Goal: Task Accomplishment & Management: Manage account settings

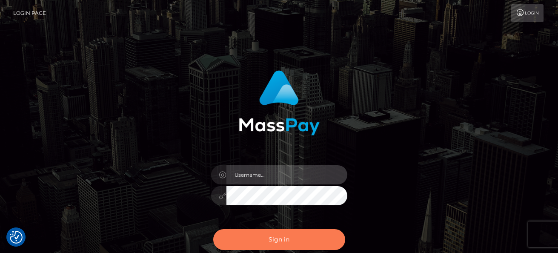
type input "[PERSON_NAME]"
click at [300, 246] on button "Sign in" at bounding box center [279, 239] width 132 height 21
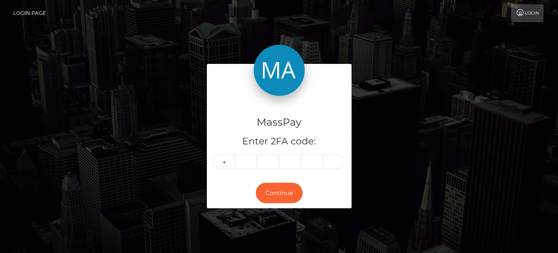
type input "0"
type input "3"
type input "9"
type input "5"
type input "8"
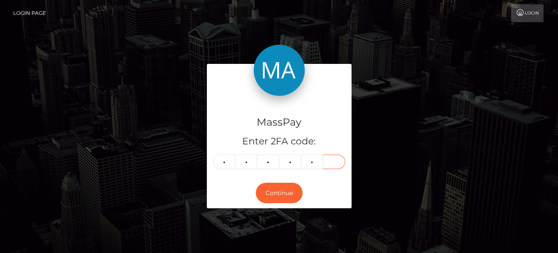
type input "9"
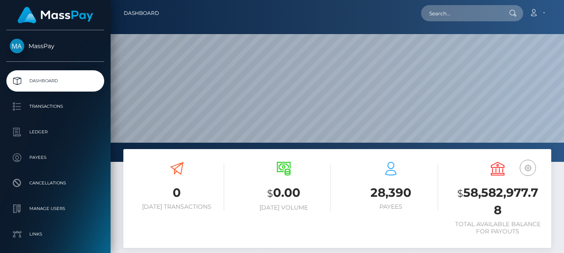
scroll to position [151, 134]
click at [451, 12] on input "text" at bounding box center [461, 13] width 80 height 16
paste input "7ec96914-b62b-11ed-8ee0-02c3be5336a9"
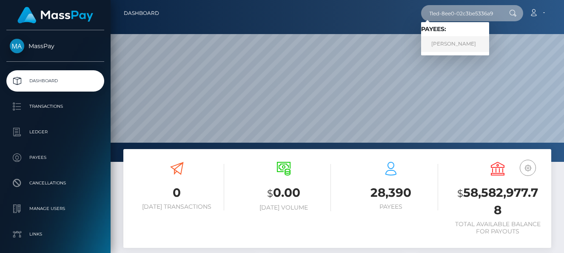
type input "7ec96914-b62b-11ed-8ee0-02c3be5336a9"
click at [463, 42] on link "EKATERINA AMINEVA" at bounding box center [455, 44] width 68 height 16
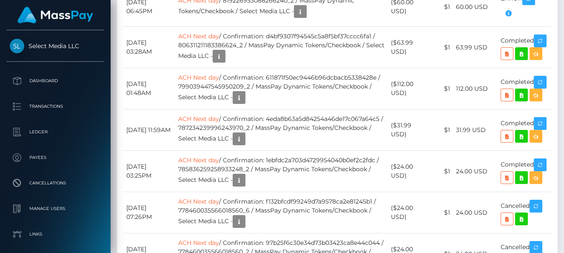
scroll to position [3271, 0]
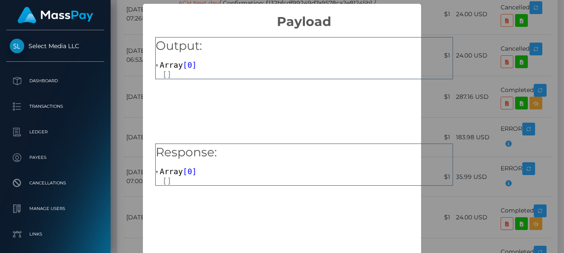
scroll to position [46, 0]
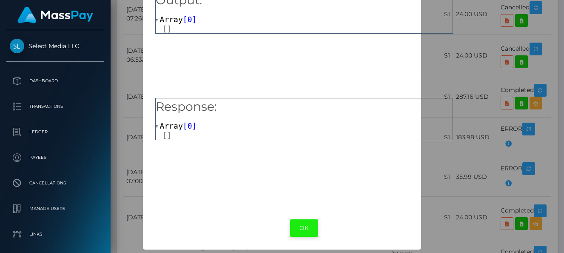
click at [306, 225] on button "OK" at bounding box center [304, 227] width 28 height 17
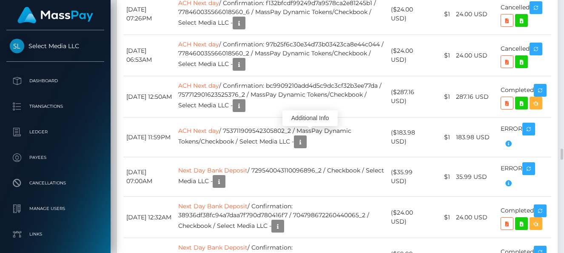
scroll to position [102, 134]
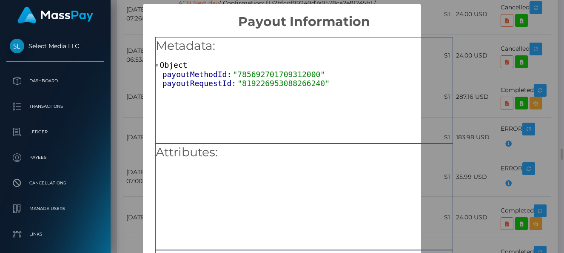
scroll to position [0, 0]
click at [112, 60] on div "× Payout Information Metadata: Object payoutMethodId: "785692701709312000" payo…" at bounding box center [282, 126] width 564 height 253
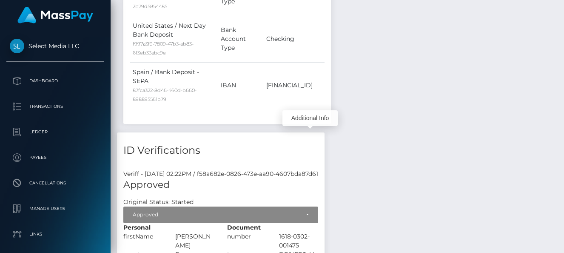
scroll to position [1784, 0]
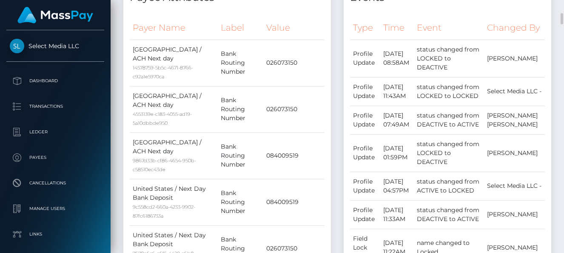
scroll to position [0, 0]
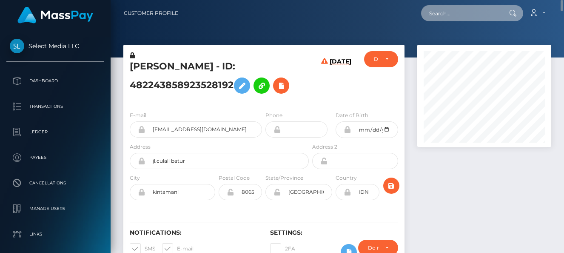
click at [456, 17] on input "text" at bounding box center [461, 13] width 80 height 16
paste input "8335223b-92c9-11ef-a1af-0647902b6ff9"
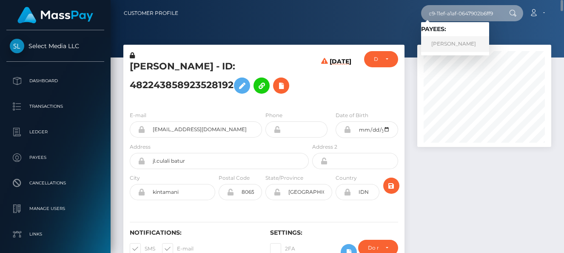
type input "8335223b-92c9-11ef-a1af-0647902b6ff9"
click at [461, 43] on link "KHILDE MIOKEL" at bounding box center [455, 44] width 68 height 16
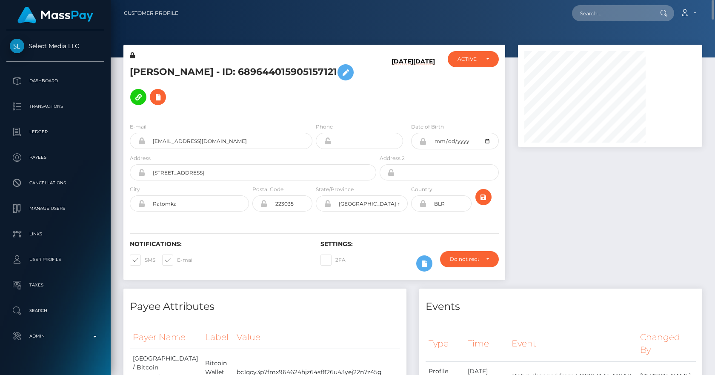
scroll to position [102, 185]
click at [564, 11] on input "text" at bounding box center [612, 13] width 80 height 16
paste input "968d8e77-4859-11ef-9e4e-06f6d32cc99d"
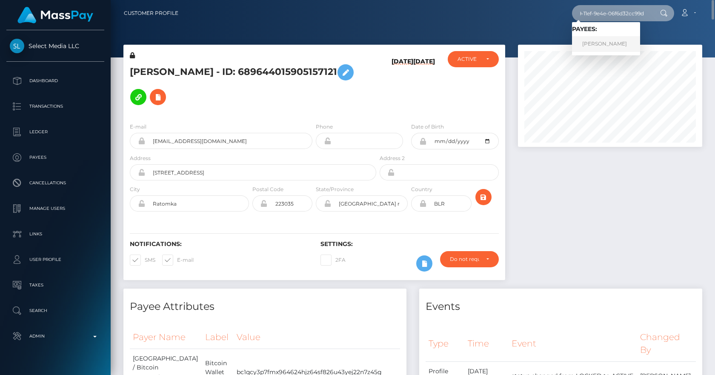
type input "968d8e77-4859-11ef-9e4e-06f6d32cc99d"
click at [564, 46] on link "ANGEL DAVID BENITEZ LOPEZ" at bounding box center [606, 44] width 68 height 16
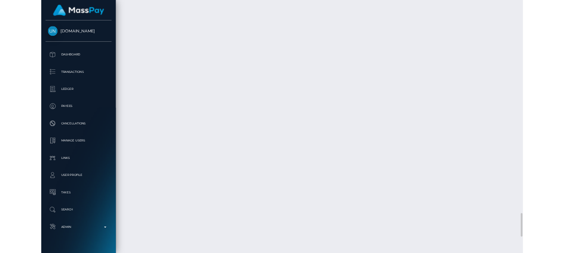
scroll to position [3628, 0]
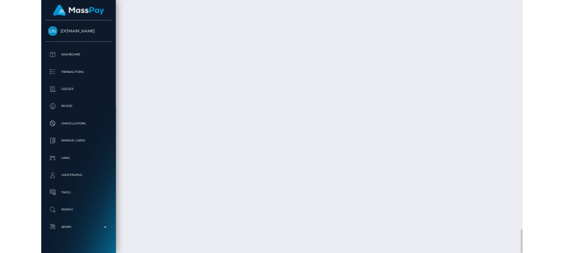
scroll to position [425300, 425268]
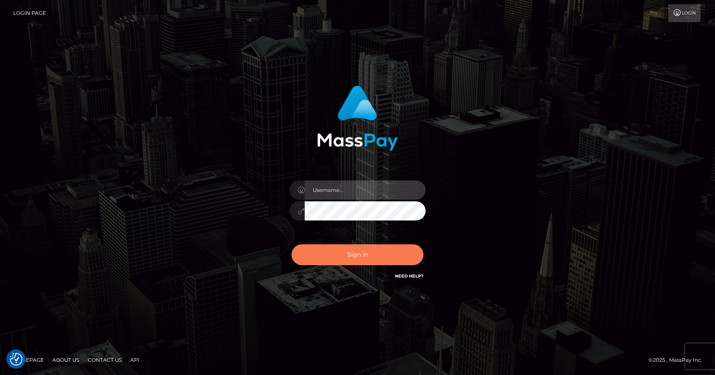
type input "vlad"
click at [364, 260] on button "Sign in" at bounding box center [357, 254] width 132 height 21
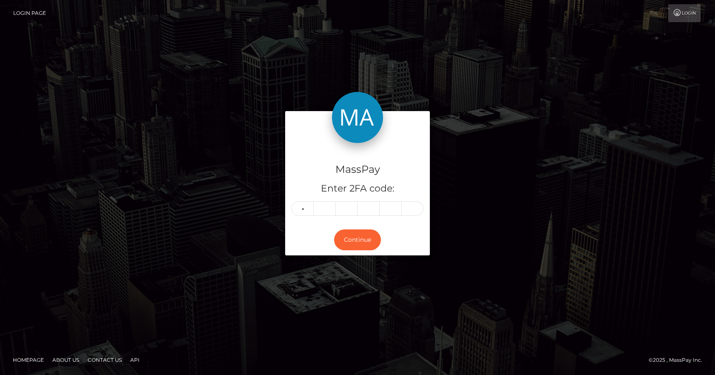
type input "8"
type input "6"
type input "2"
type input "6"
type input "1"
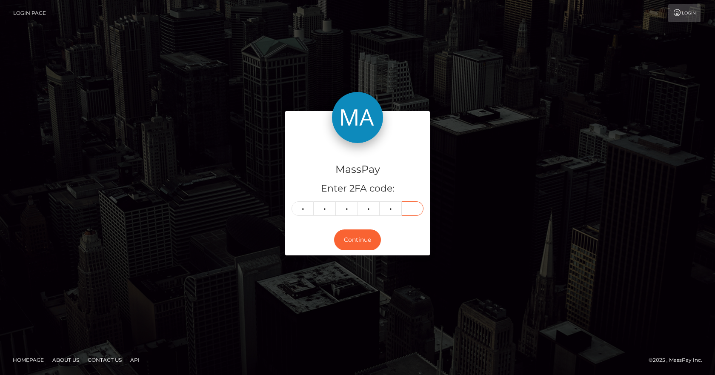
type input "9"
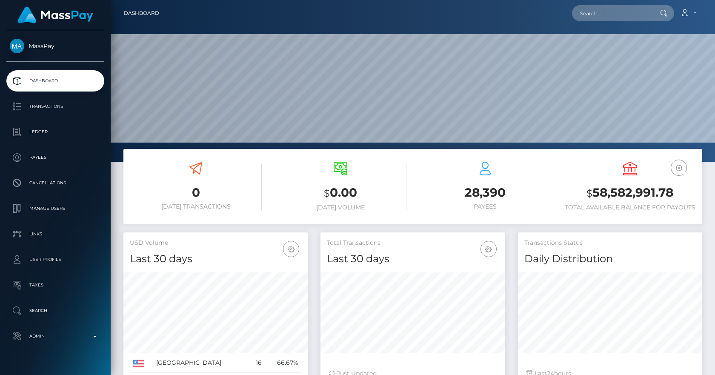
scroll to position [151, 185]
paste input "968d8e77-4859-11ef-9e4e-06f6d32cc99d"
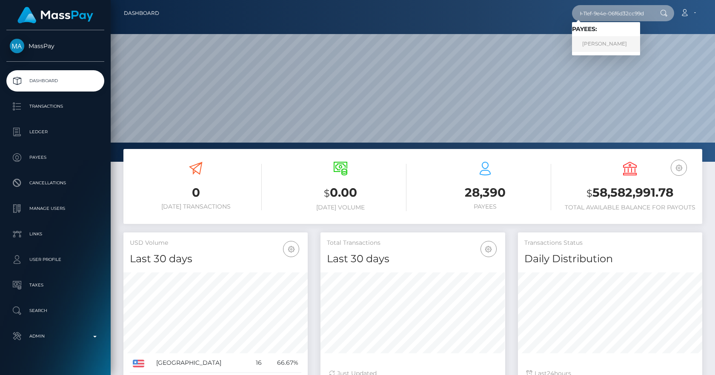
type input "968d8e77-4859-11ef-9e4e-06f6d32cc99d"
click at [608, 43] on link "ANGEL DAVID BENITEZ LOPEZ" at bounding box center [606, 44] width 68 height 16
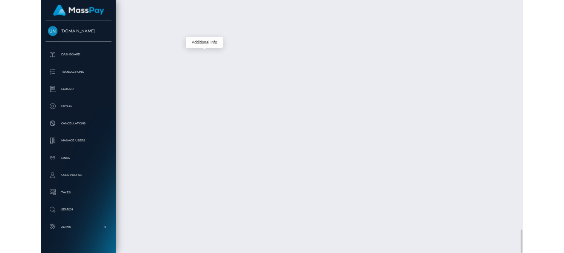
scroll to position [102, 185]
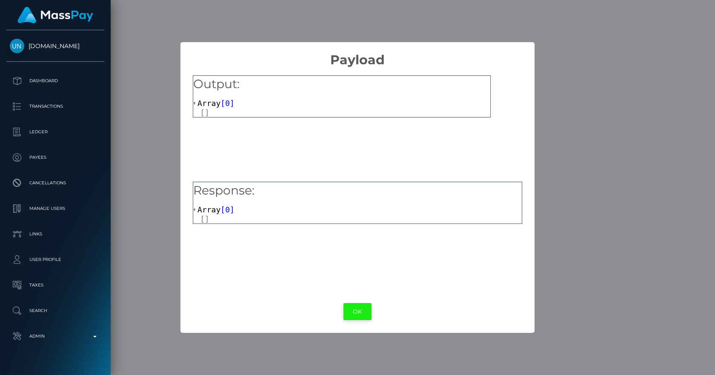
click at [362, 310] on button "OK" at bounding box center [357, 311] width 28 height 17
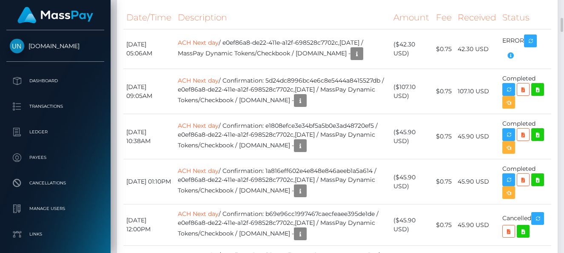
scroll to position [1844, 0]
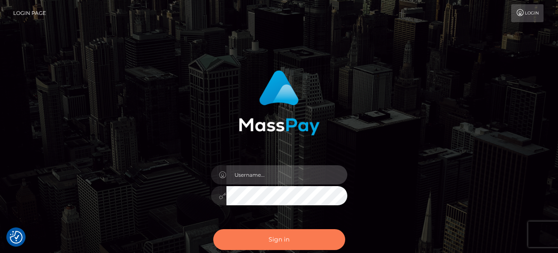
type input "vlad"
click at [278, 242] on button "Sign in" at bounding box center [279, 239] width 132 height 21
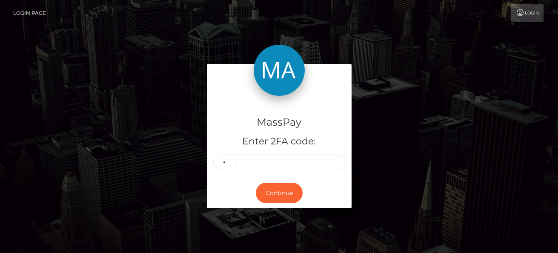
type input "9"
type input "4"
type input "8"
type input "7"
type input "9"
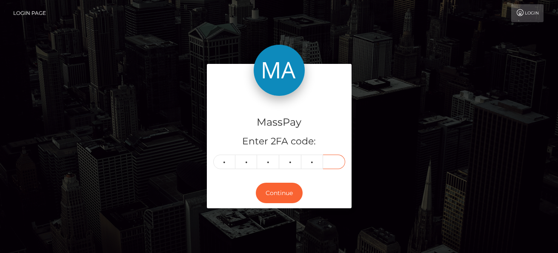
type input "0"
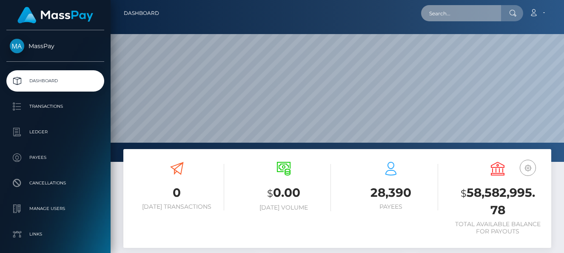
scroll to position [151, 134]
drag, startPoint x: 0, startPoint y: 0, endPoint x: 445, endPoint y: 18, distance: 445.3
click at [445, 18] on input "text" at bounding box center [461, 13] width 80 height 16
paste input "968d8e77-4859-11ef-9e4e-06f6d32cc99d"
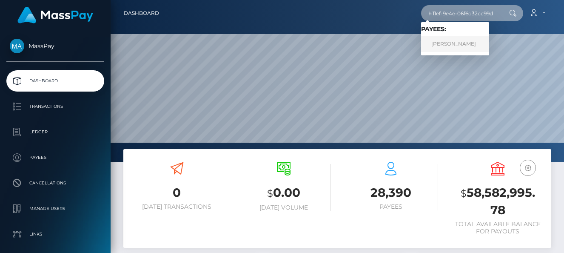
type input "968d8e77-4859-11ef-9e4e-06f6d32cc99d"
click at [452, 40] on link "[PERSON_NAME]" at bounding box center [455, 44] width 68 height 16
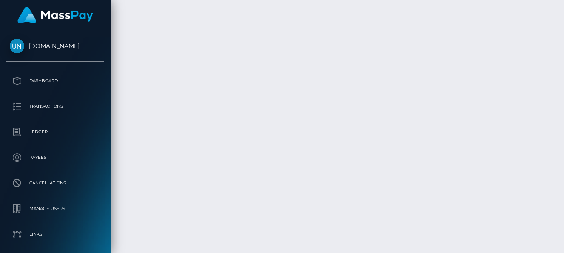
scroll to position [3965, 0]
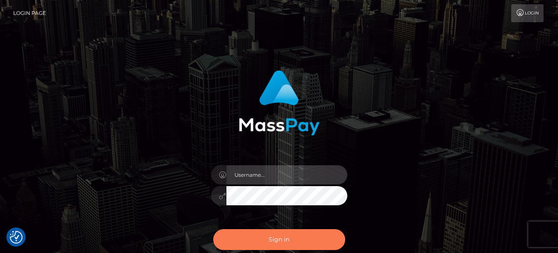
type input "[PERSON_NAME]"
click at [268, 241] on button "Sign in" at bounding box center [279, 239] width 132 height 21
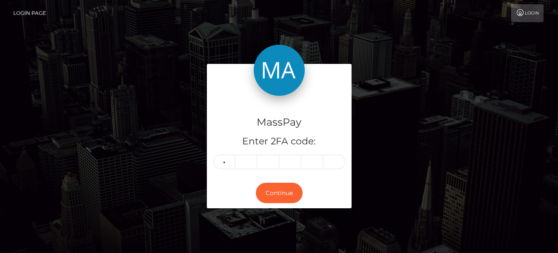
type input "5"
type input "9"
type input "7"
type input "6"
type input "5"
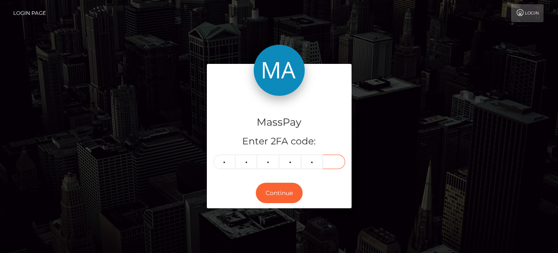
type input "5"
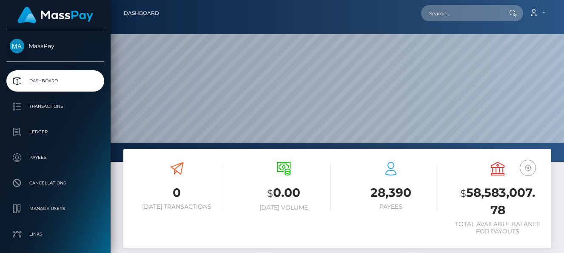
scroll to position [151, 134]
click at [447, 9] on input "text" at bounding box center [461, 13] width 80 height 16
paste input "968d8e77-4859-11ef-9e4e-06f6d32cc99d"
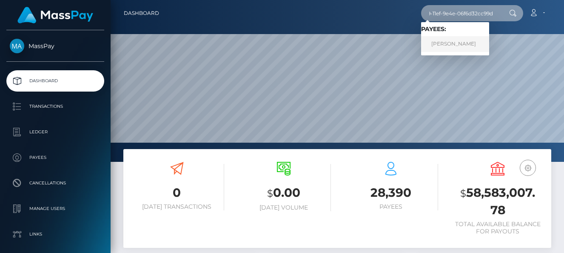
type input "968d8e77-4859-11ef-9e4e-06f6d32cc99d"
click at [464, 41] on link "ANGEL DAVID BENITEZ LOPEZ" at bounding box center [455, 44] width 68 height 16
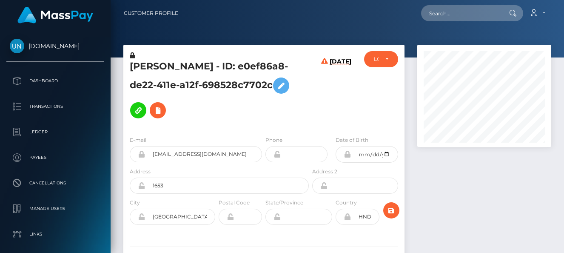
scroll to position [102, 134]
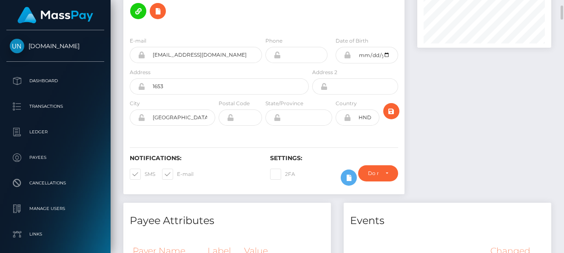
click at [349, 114] on icon at bounding box center [347, 117] width 7 height 7
click at [363, 109] on input "HND" at bounding box center [365, 117] width 28 height 16
click at [364, 109] on input "HND" at bounding box center [365, 117] width 28 height 16
type input "[GEOGRAPHIC_DATA]"
click at [386, 106] on icon "submit" at bounding box center [391, 111] width 10 height 11
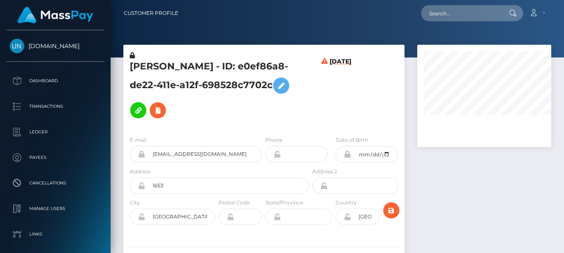
click at [349, 213] on icon at bounding box center [347, 216] width 7 height 7
click at [163, 105] on icon at bounding box center [158, 110] width 10 height 11
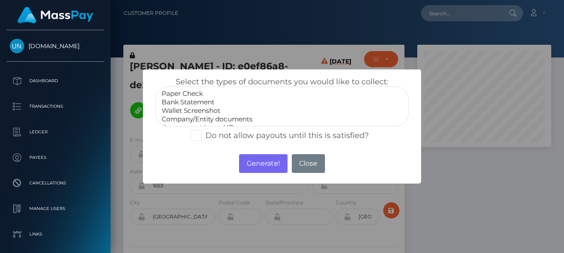
select select "Bank Statement"
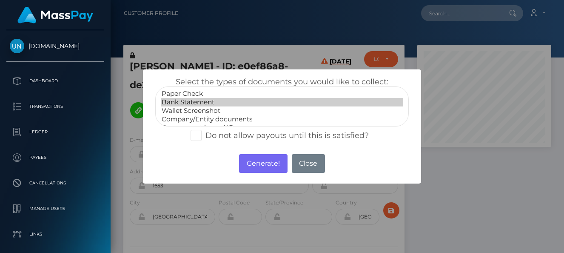
click at [200, 101] on option "Bank Statement" at bounding box center [282, 102] width 243 height 9
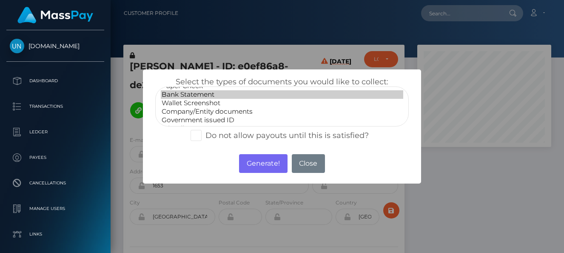
scroll to position [0, 0]
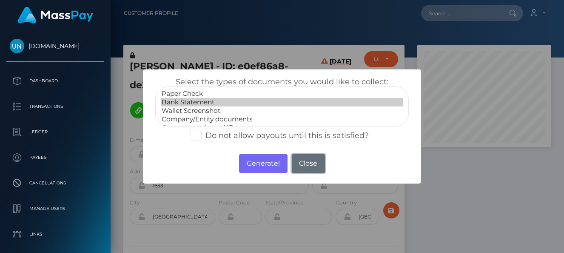
click at [319, 164] on button "Close" at bounding box center [308, 163] width 33 height 19
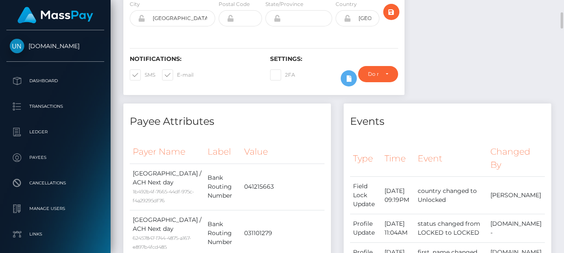
scroll to position [99, 0]
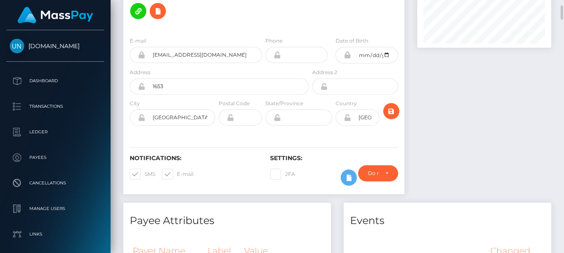
click at [346, 114] on icon at bounding box center [347, 117] width 7 height 7
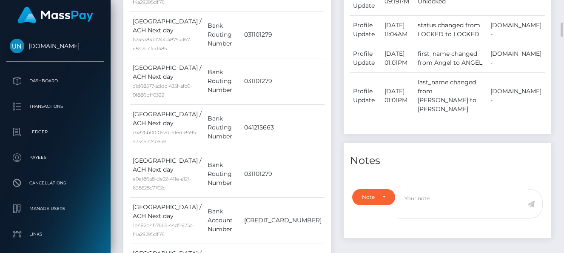
scroll to position [0, 0]
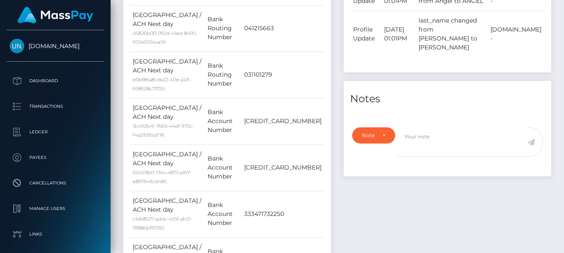
scroll to position [396, 0]
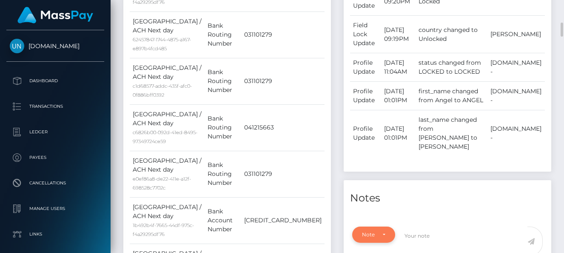
click at [385, 238] on div "Note Type" at bounding box center [373, 234] width 23 height 7
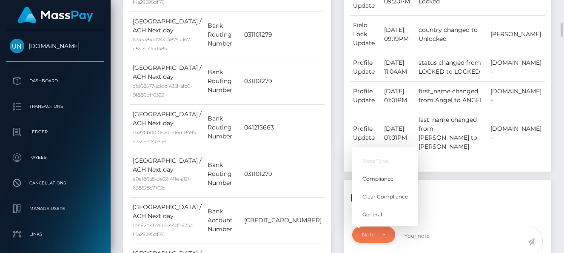
scroll to position [102, 134]
click at [376, 186] on link "Compliance" at bounding box center [385, 179] width 66 height 16
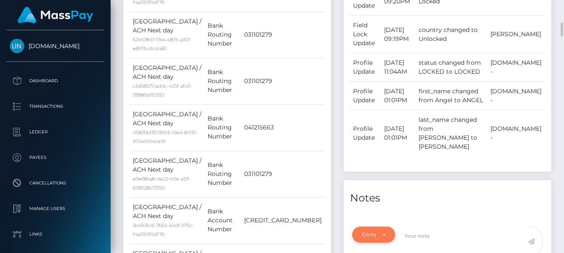
click at [383, 238] on div "Compliance" at bounding box center [373, 234] width 23 height 7
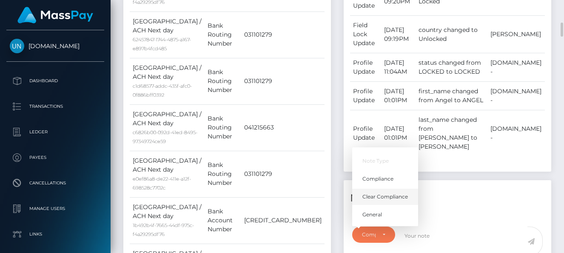
click at [396, 200] on span "Clear Compliance" at bounding box center [385, 197] width 46 height 8
select select "CLEAR_COMPLIANCE"
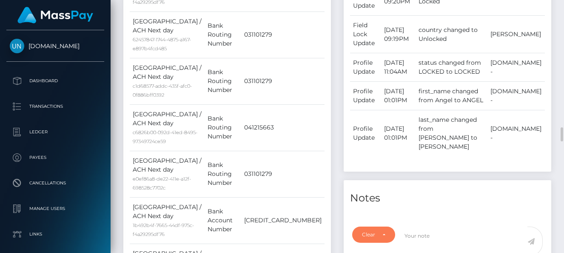
scroll to position [496, 0]
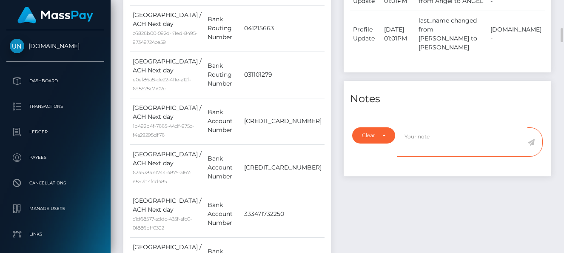
click at [429, 151] on textarea at bounding box center [462, 141] width 131 height 29
type textarea "NBCOU flag incorrectly applied as User's address is [GEOGRAPHIC_DATA], not HND."
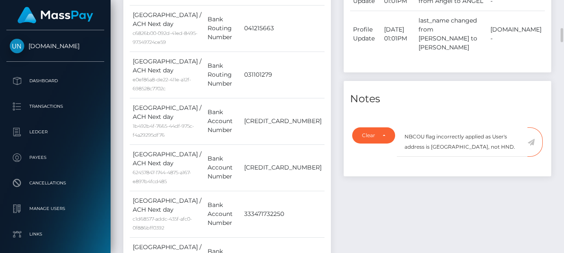
click at [537, 147] on span at bounding box center [534, 141] width 15 height 29
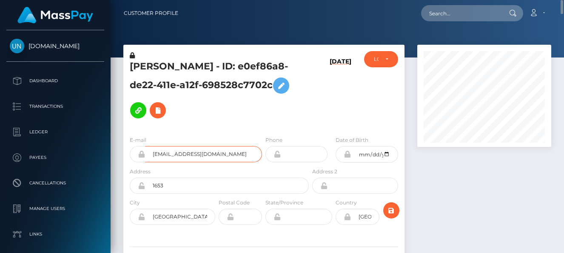
click at [231, 146] on input "[EMAIL_ADDRESS][DOMAIN_NAME]" at bounding box center [203, 154] width 117 height 16
click at [388, 58] on div "LOCKED" at bounding box center [381, 59] width 34 height 16
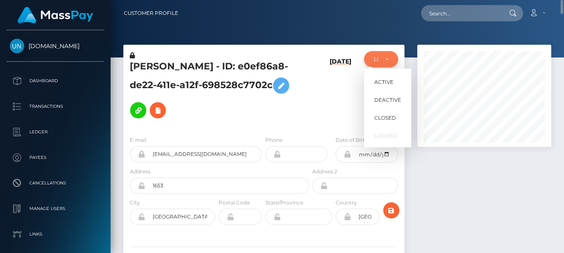
scroll to position [102, 134]
click at [376, 83] on span "ACTIVE" at bounding box center [383, 82] width 19 height 8
select select "ACTIVE"
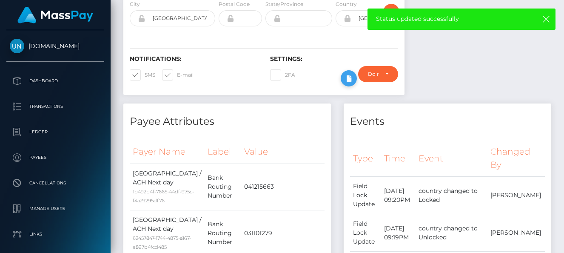
scroll to position [99, 0]
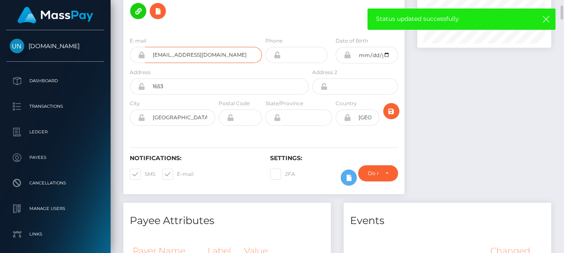
click at [206, 47] on input "[EMAIL_ADDRESS][DOMAIN_NAME]" at bounding box center [203, 55] width 117 height 16
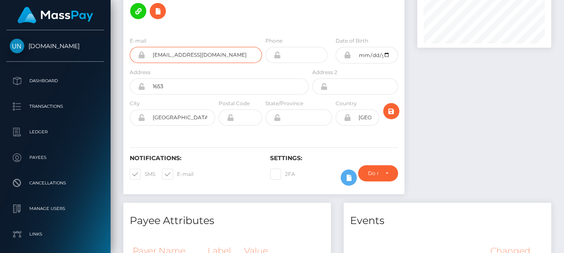
scroll to position [0, 0]
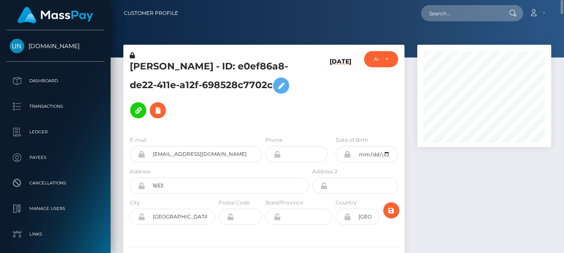
drag, startPoint x: 198, startPoint y: 99, endPoint x: 121, endPoint y: 90, distance: 77.5
click at [121, 90] on div "[PERSON_NAME] - ID: e0ef86a8-de22-411e-a12f-698528c7702c [DATE] ACTIVE CLOSED" at bounding box center [264, 173] width 294 height 257
click at [134, 87] on h5 "[PERSON_NAME] - ID: e0ef86a8-de22-411e-a12f-698528c7702c" at bounding box center [217, 91] width 174 height 63
drag, startPoint x: 200, startPoint y: 98, endPoint x: 132, endPoint y: 82, distance: 69.1
click at [132, 82] on h5 "[PERSON_NAME] - ID: e0ef86a8-de22-411e-a12f-698528c7702c" at bounding box center [217, 91] width 174 height 63
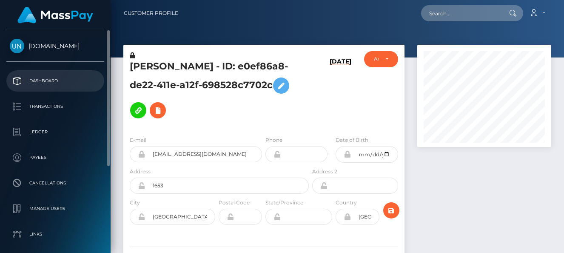
copy h5 "e0ef86a8-de22-411e-a12f-698528c7702c"
